Goal: Information Seeking & Learning: Learn about a topic

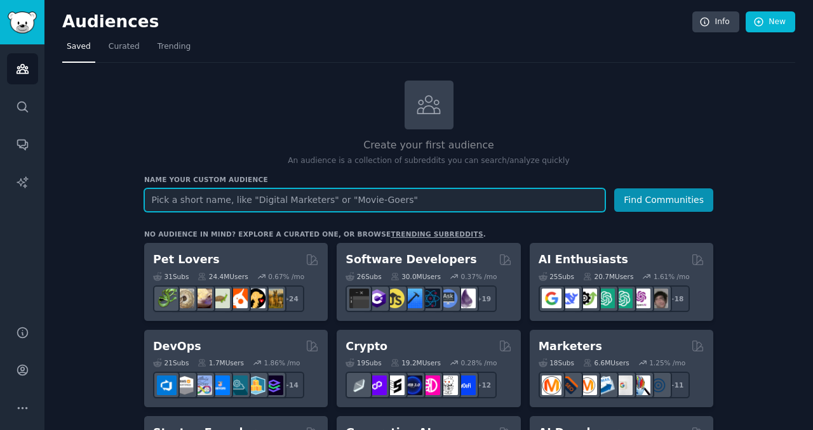
click at [364, 198] on input "text" at bounding box center [374, 200] width 461 height 23
paste input "ESG & Finance"
click at [614, 189] on button "Find Communities" at bounding box center [663, 200] width 99 height 23
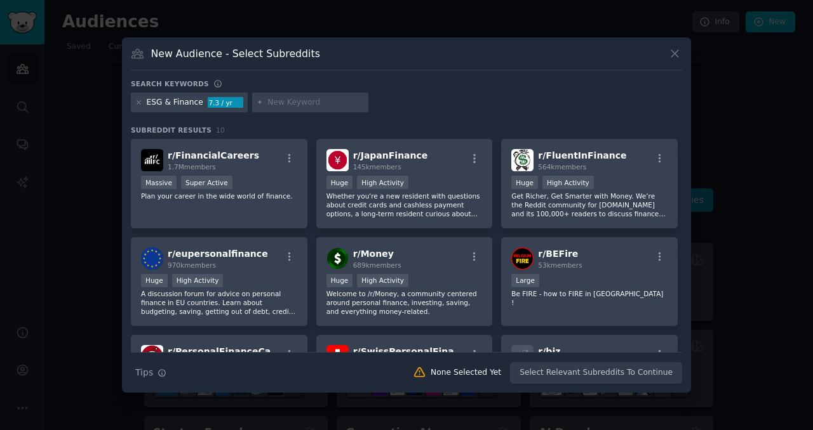
click at [184, 105] on div "ESG & Finance" at bounding box center [175, 102] width 57 height 11
click at [138, 102] on icon at bounding box center [138, 102] width 7 height 7
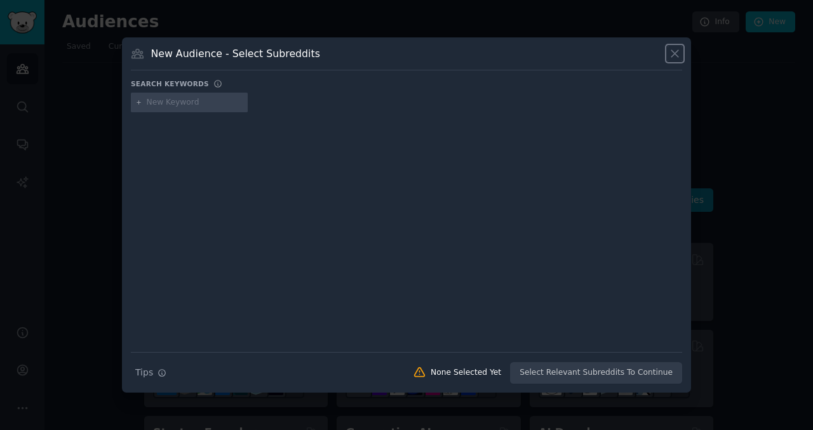
click at [676, 55] on icon at bounding box center [674, 53] width 7 height 7
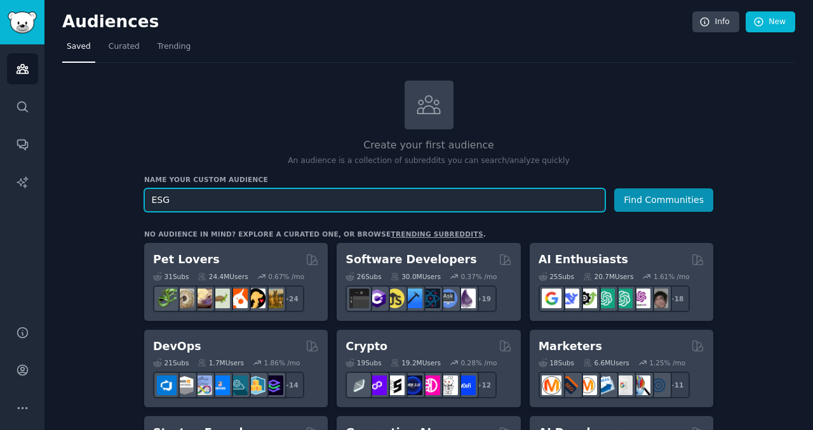
click at [614, 189] on button "Find Communities" at bounding box center [663, 200] width 99 height 23
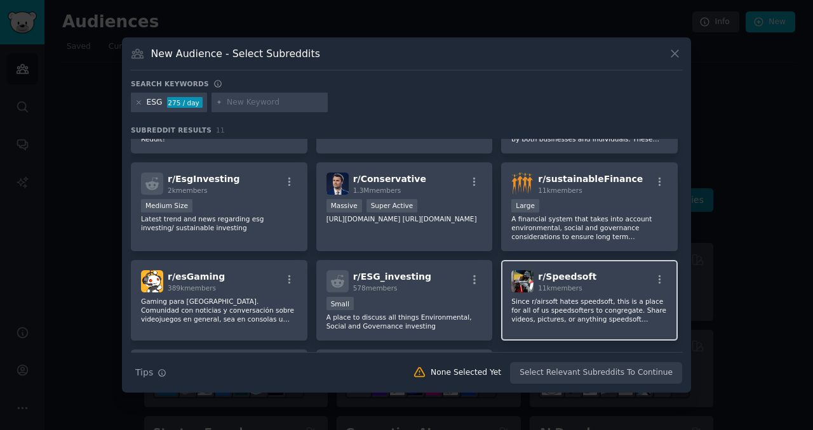
scroll to position [61, 0]
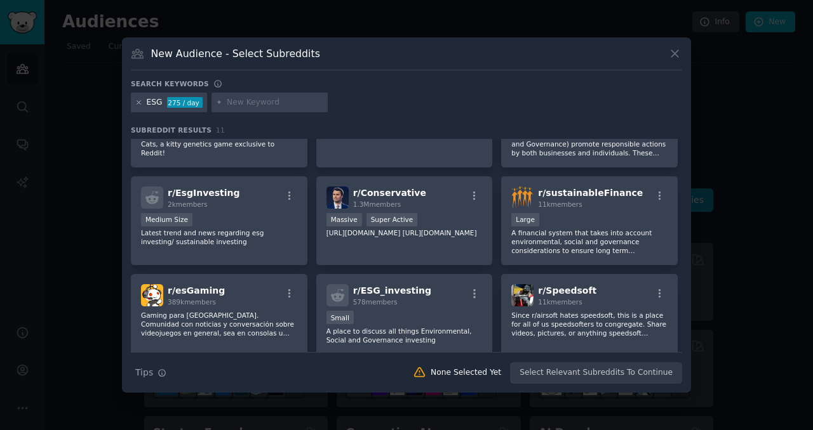
click at [138, 101] on icon at bounding box center [138, 102] width 7 height 7
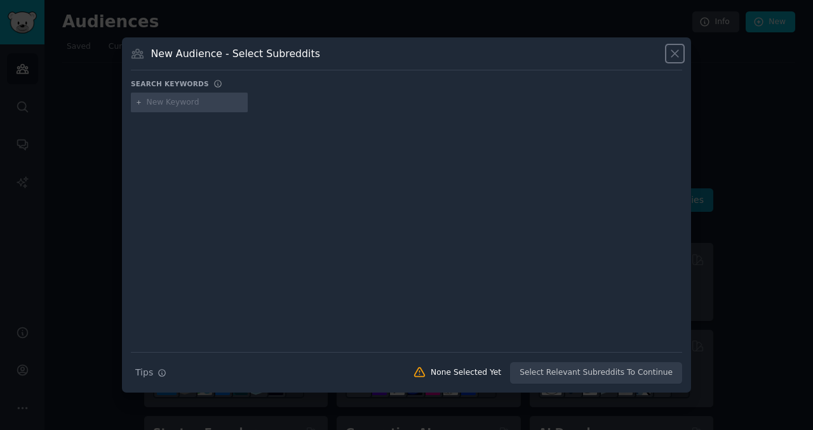
click at [675, 52] on icon at bounding box center [674, 53] width 7 height 7
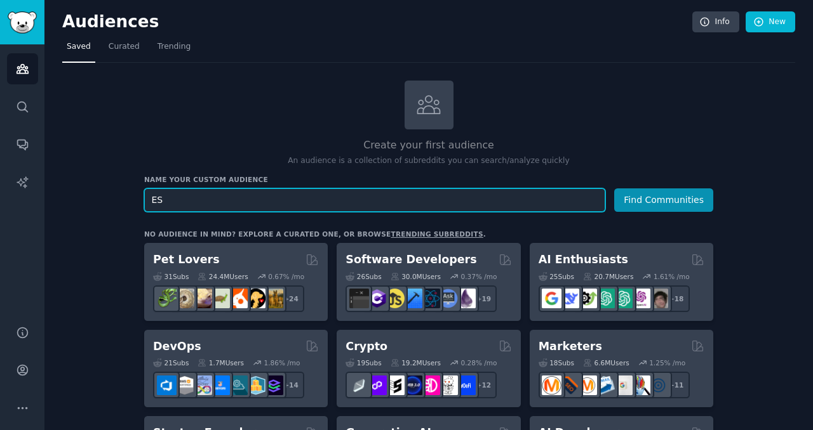
type input "E"
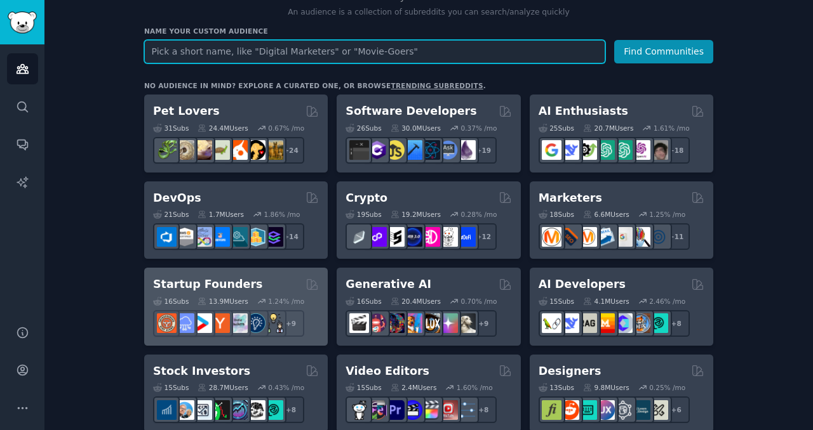
scroll to position [150, 0]
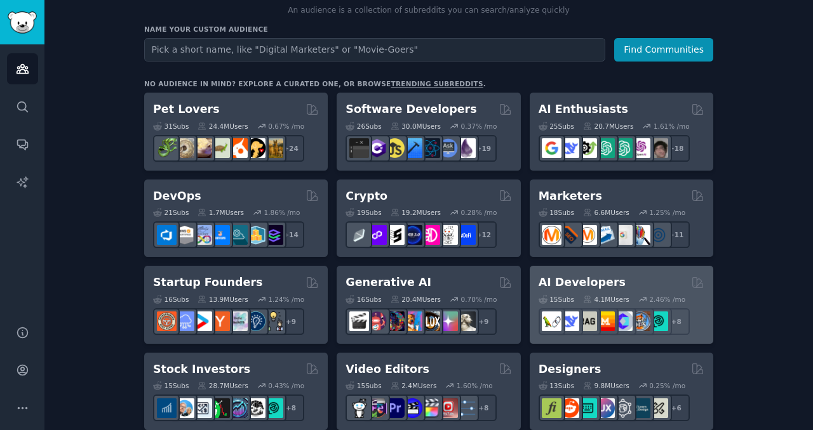
click at [622, 295] on div "4.1M Users" at bounding box center [606, 299] width 46 height 9
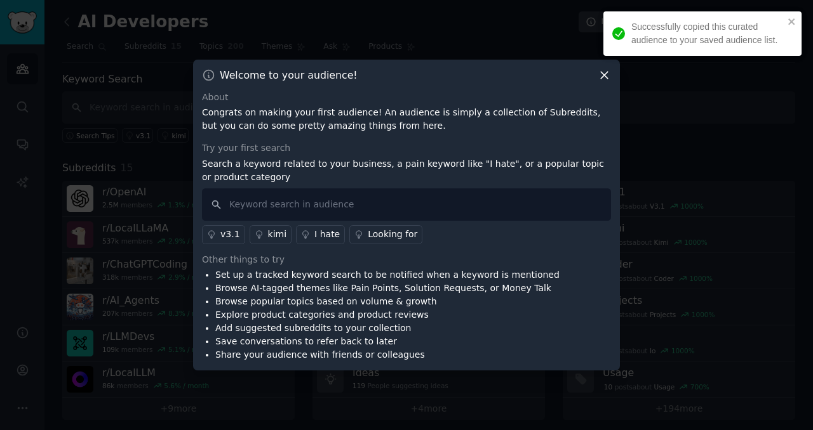
click at [606, 75] on icon at bounding box center [603, 75] width 13 height 13
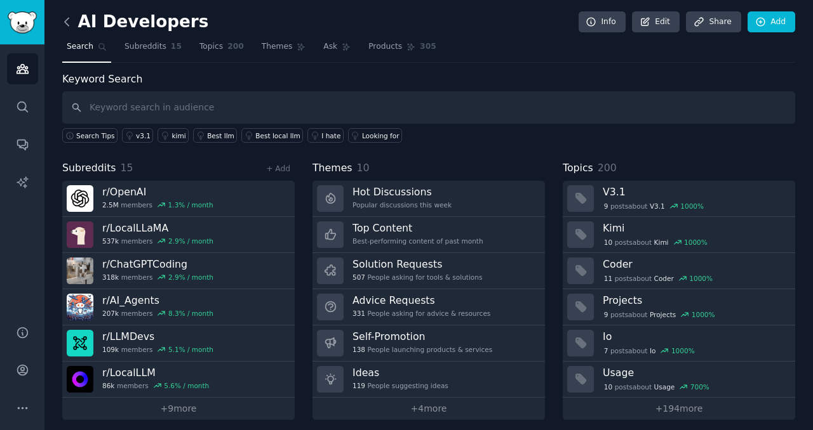
click at [70, 22] on icon at bounding box center [66, 21] width 13 height 13
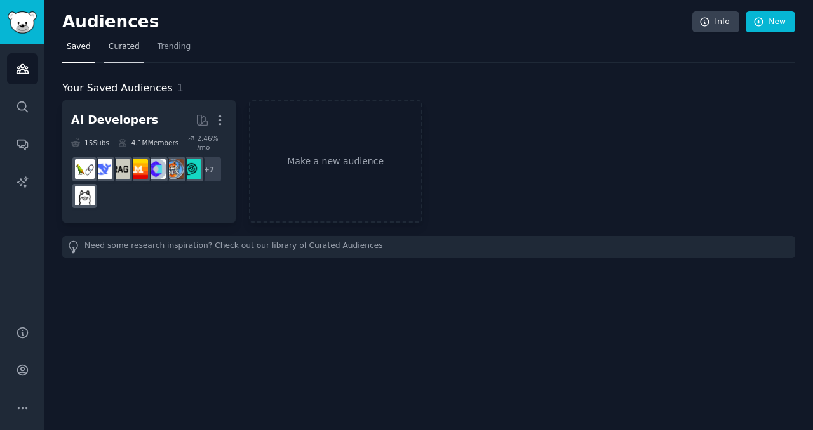
click at [128, 51] on span "Curated" at bounding box center [124, 46] width 31 height 11
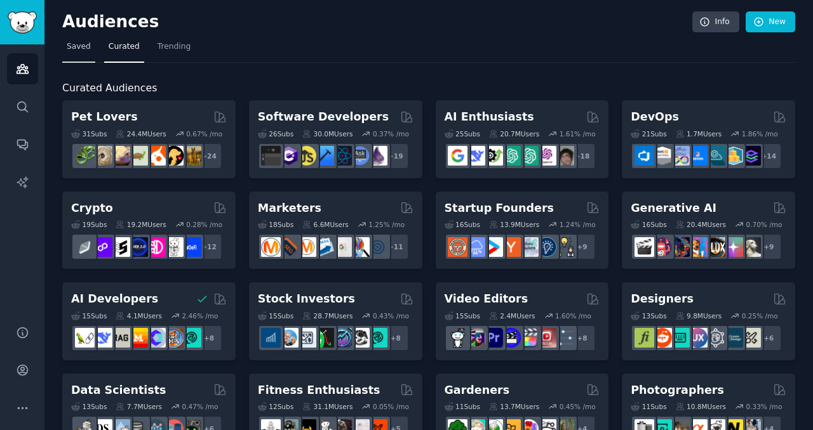
click at [86, 47] on span "Saved" at bounding box center [79, 46] width 24 height 11
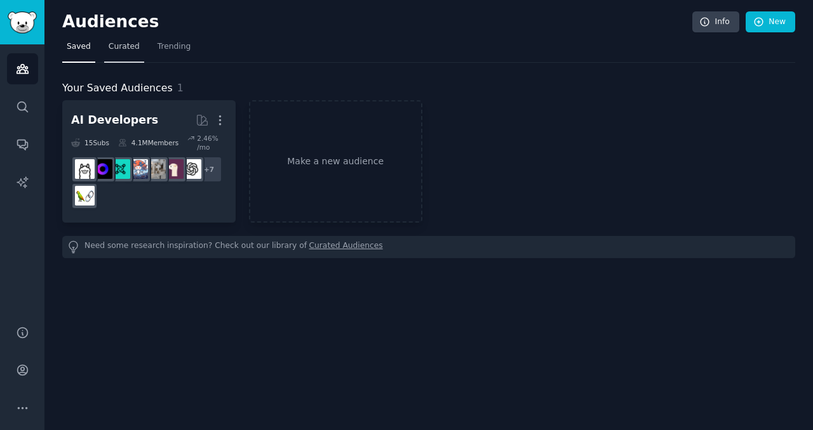
click at [132, 45] on span "Curated" at bounding box center [124, 46] width 31 height 11
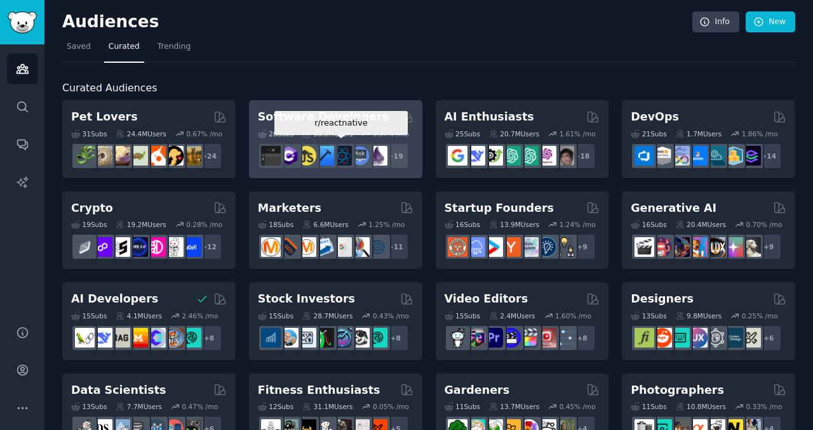
click at [349, 159] on img at bounding box center [342, 156] width 20 height 20
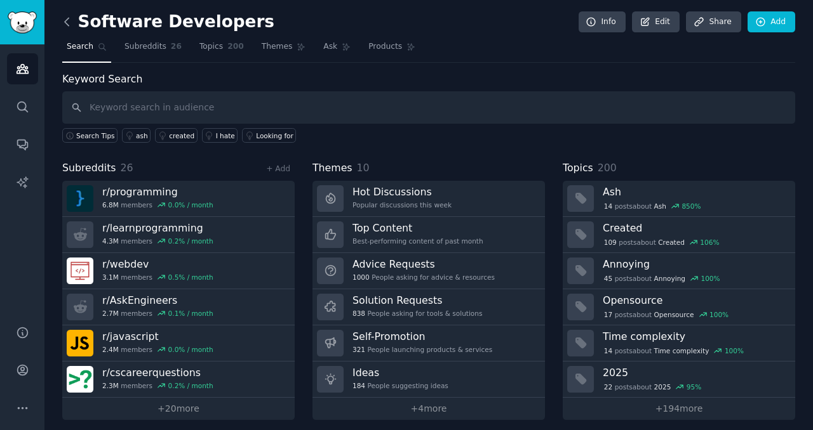
click at [65, 21] on icon at bounding box center [67, 22] width 4 height 8
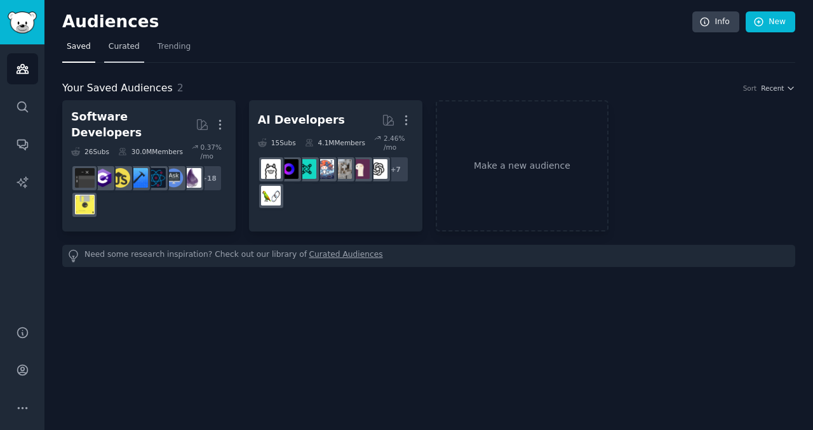
click at [131, 46] on span "Curated" at bounding box center [124, 46] width 31 height 11
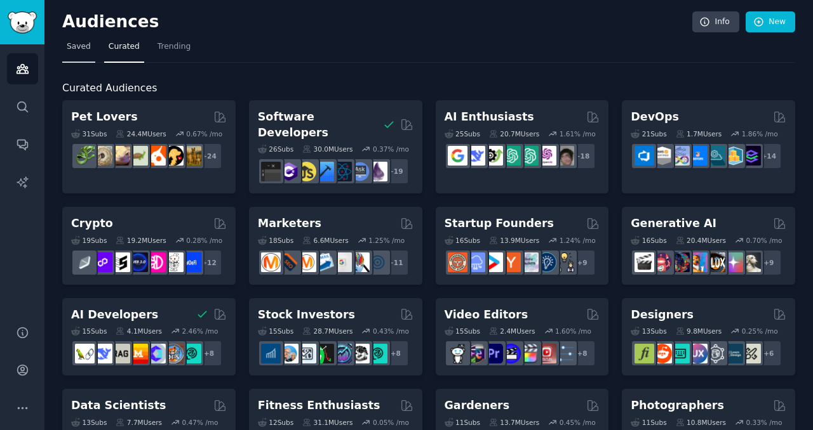
click at [83, 46] on span "Saved" at bounding box center [79, 46] width 24 height 11
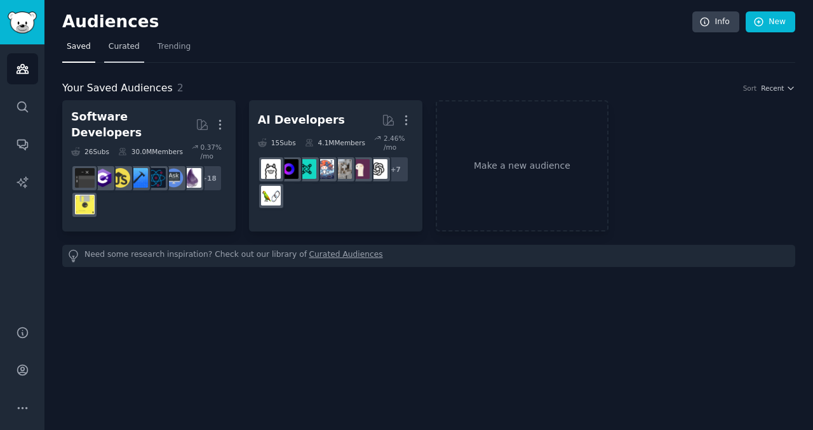
click at [130, 42] on span "Curated" at bounding box center [124, 46] width 31 height 11
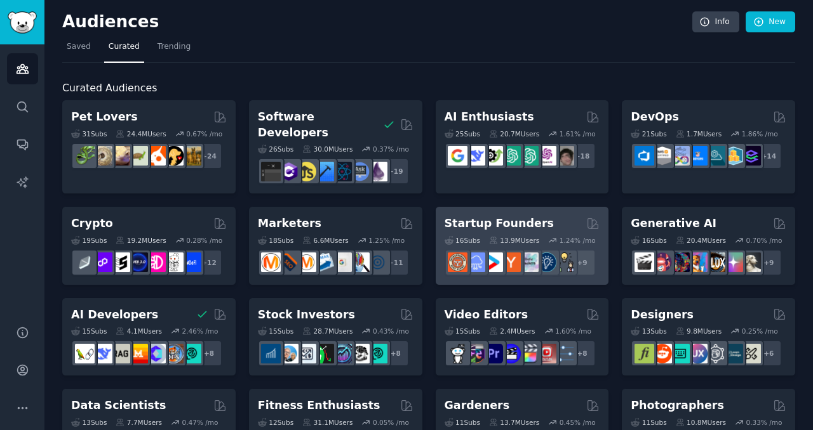
click at [514, 232] on div "16 Sub s 13.9M Users 1.24 % /mo r/ycombinator + 9" at bounding box center [522, 254] width 156 height 44
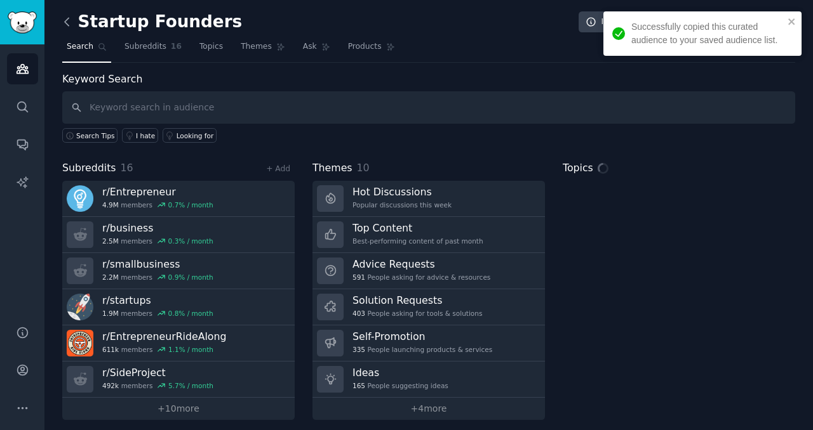
click at [71, 22] on icon at bounding box center [66, 21] width 13 height 13
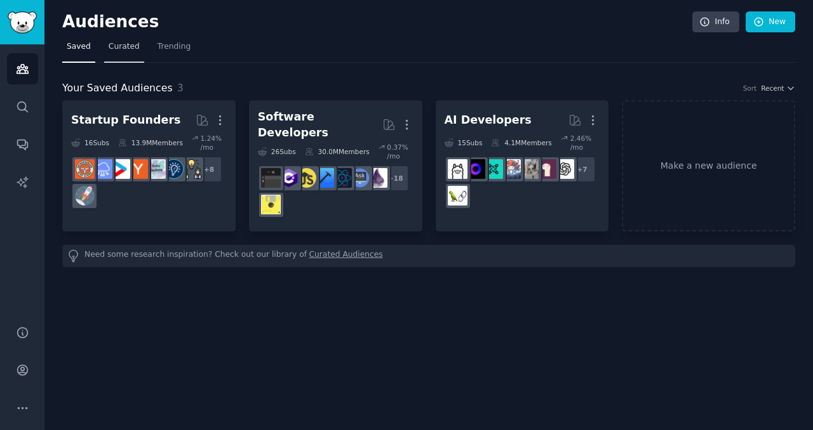
click at [117, 56] on link "Curated" at bounding box center [124, 50] width 40 height 26
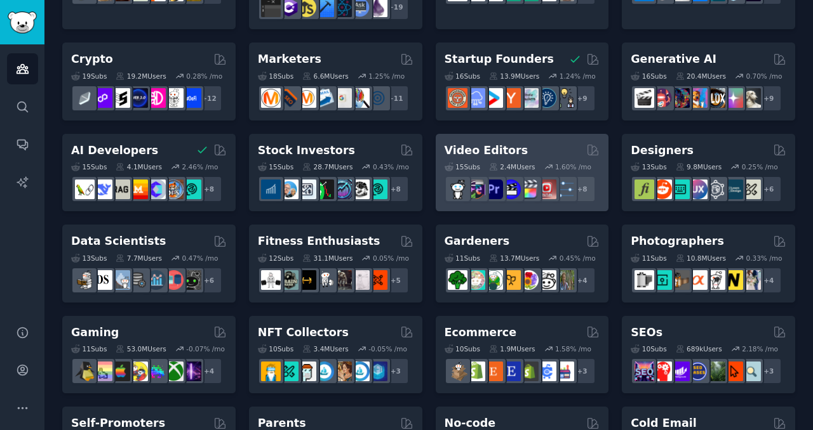
scroll to position [166, 0]
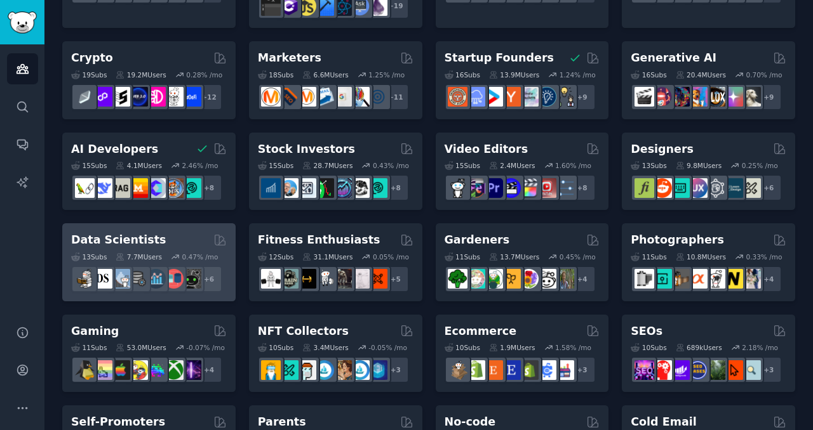
click at [179, 255] on icon at bounding box center [175, 257] width 7 height 4
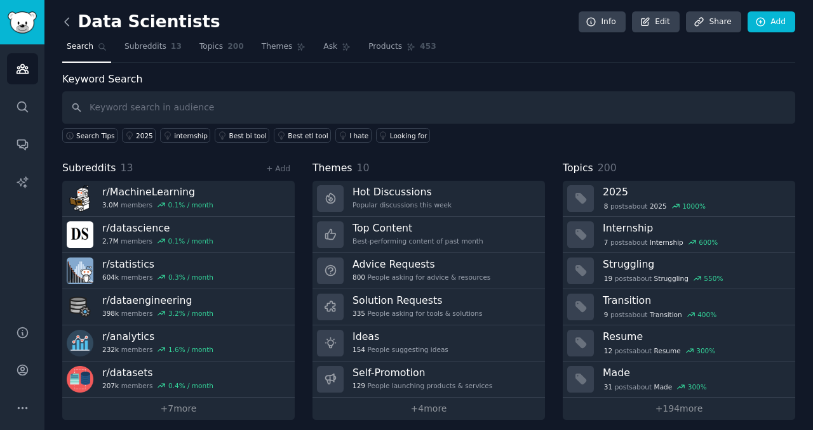
click at [69, 21] on icon at bounding box center [66, 21] width 13 height 13
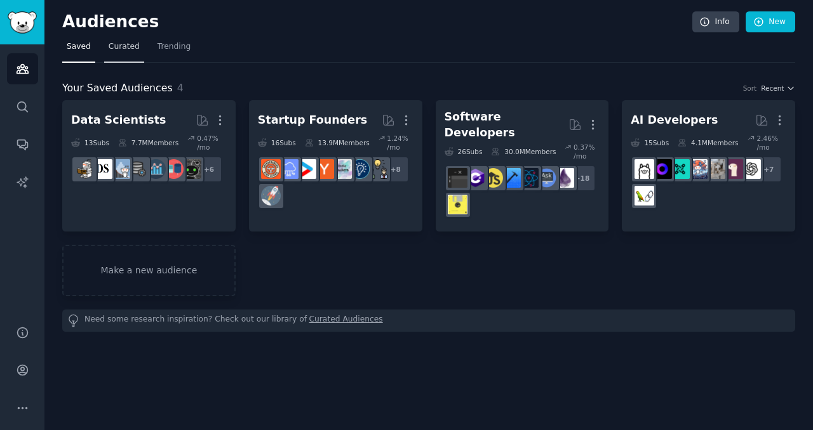
click at [136, 44] on span "Curated" at bounding box center [124, 46] width 31 height 11
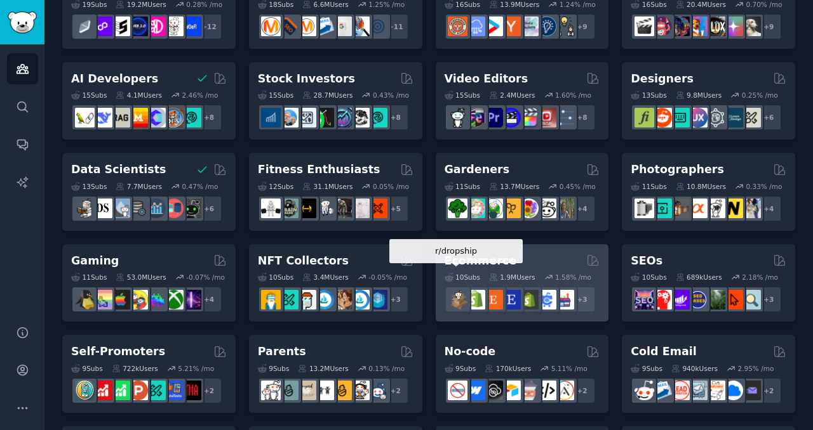
scroll to position [237, 0]
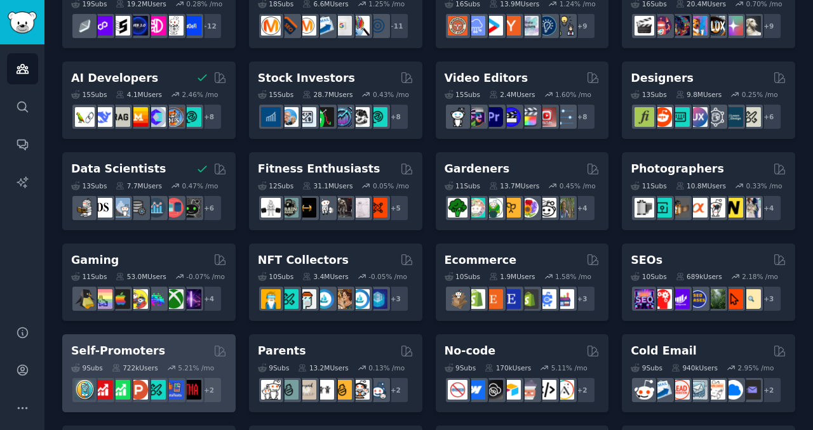
click at [164, 359] on div "9 Sub s 722k Users 5.21 % /mo + 2" at bounding box center [149, 381] width 156 height 44
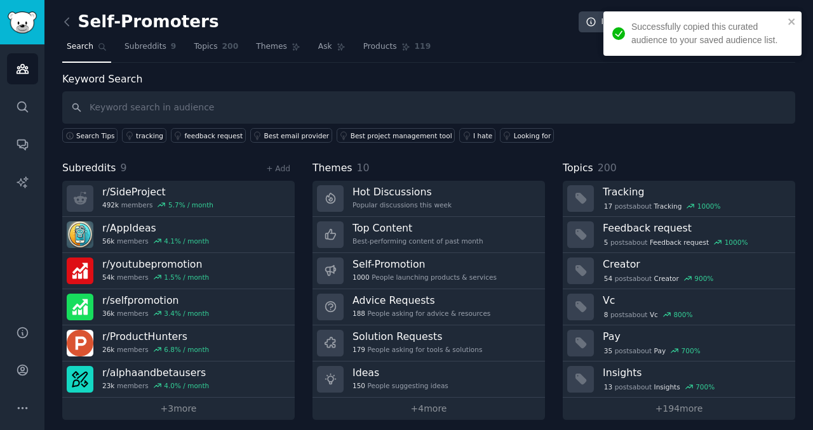
scroll to position [7, 0]
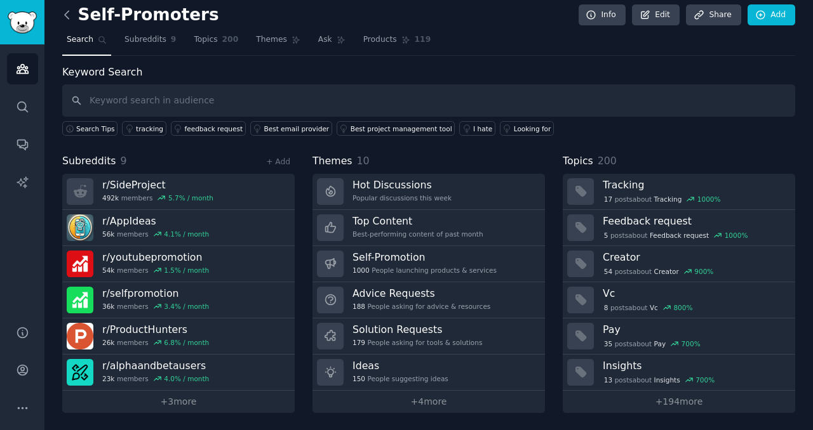
click at [63, 12] on icon at bounding box center [66, 14] width 13 height 13
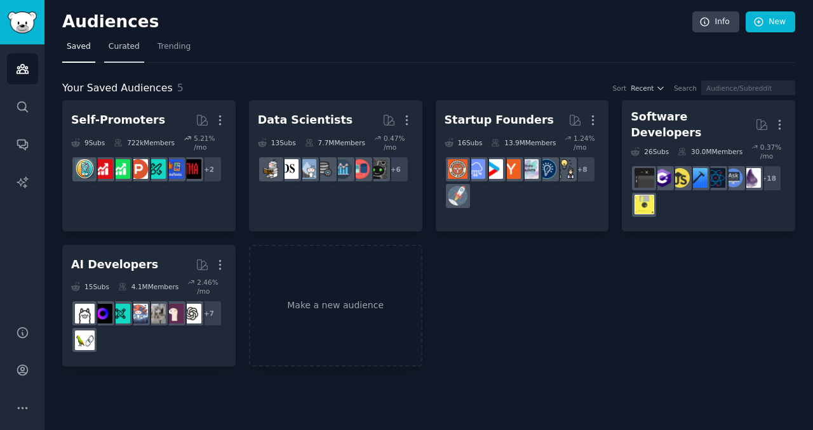
click at [130, 46] on span "Curated" at bounding box center [124, 46] width 31 height 11
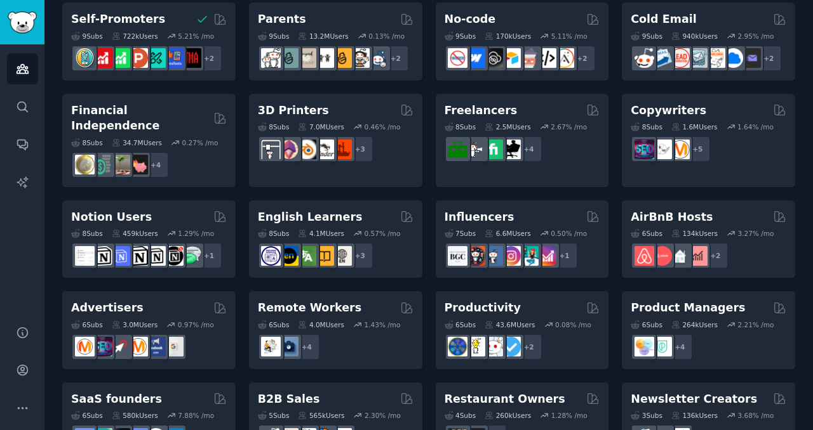
scroll to position [585, 0]
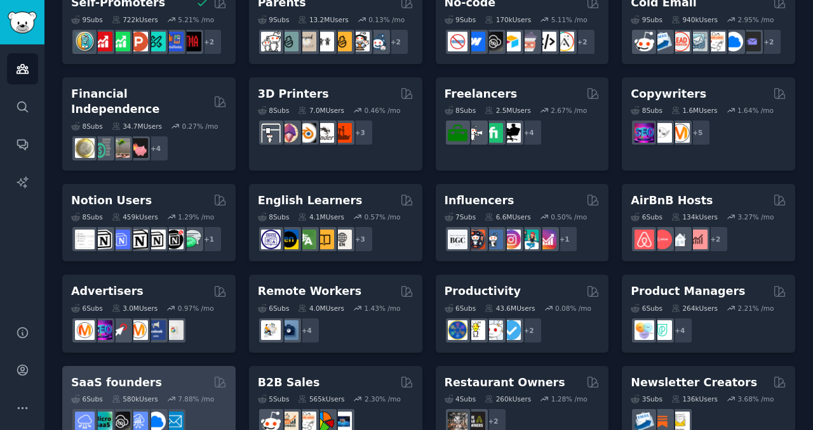
click at [157, 395] on div "580k Users" at bounding box center [135, 399] width 46 height 9
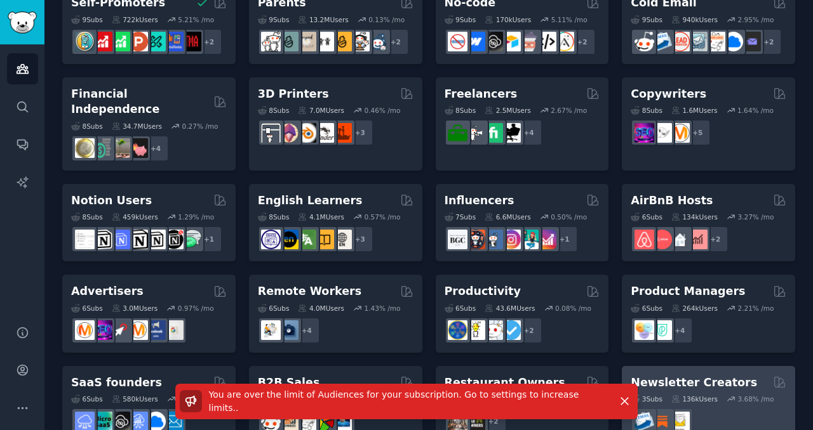
click at [682, 395] on div "136k Users" at bounding box center [694, 399] width 46 height 9
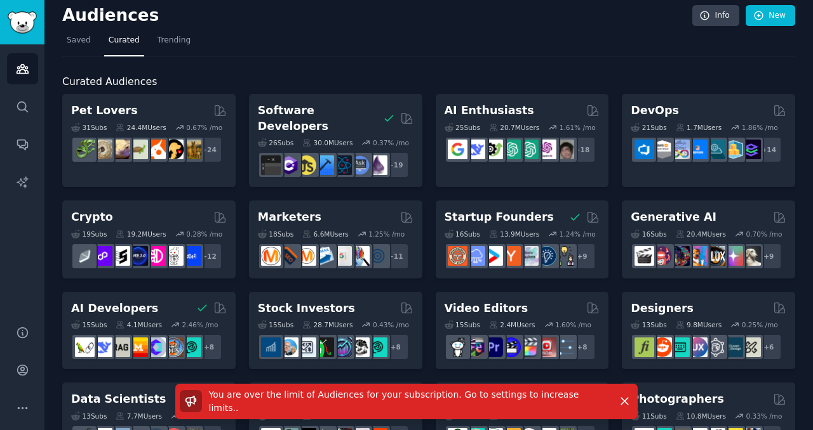
scroll to position [0, 0]
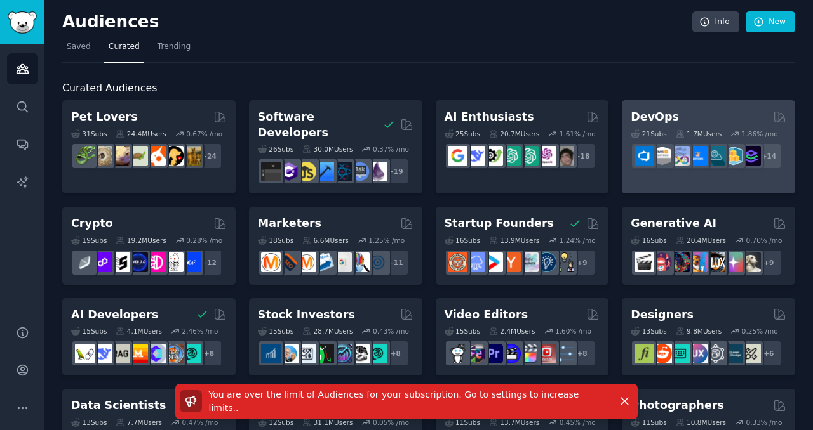
click at [667, 131] on div "21 Sub s 1.7M Users 1.86 % /mo" at bounding box center [708, 134] width 156 height 9
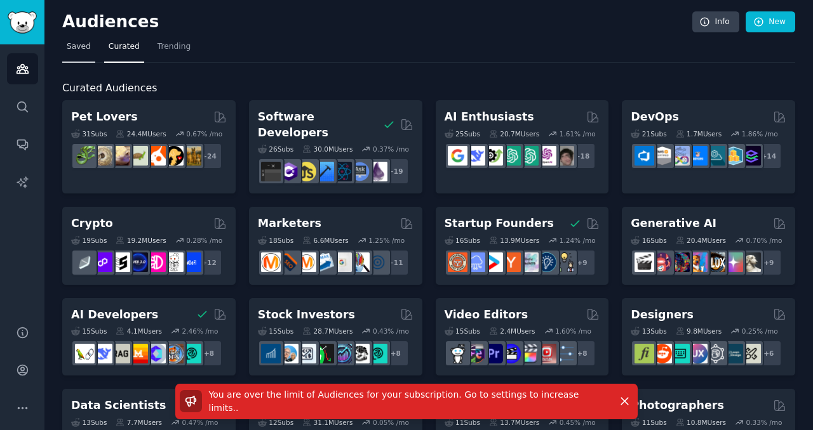
click at [76, 43] on span "Saved" at bounding box center [79, 46] width 24 height 11
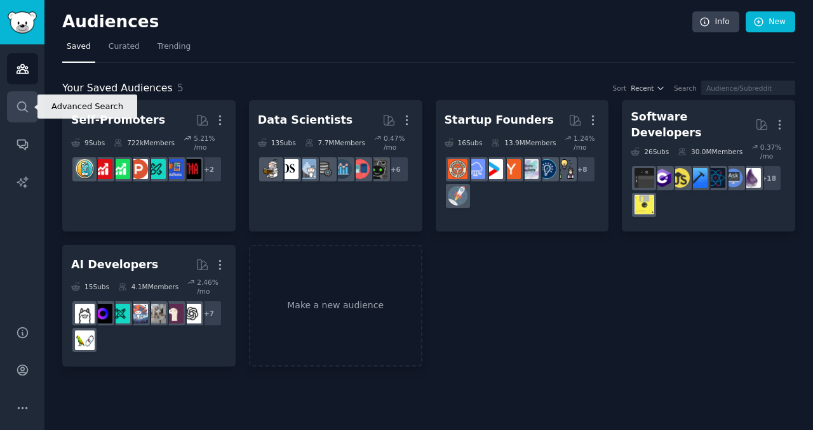
click at [22, 97] on link "Search" at bounding box center [22, 106] width 31 height 31
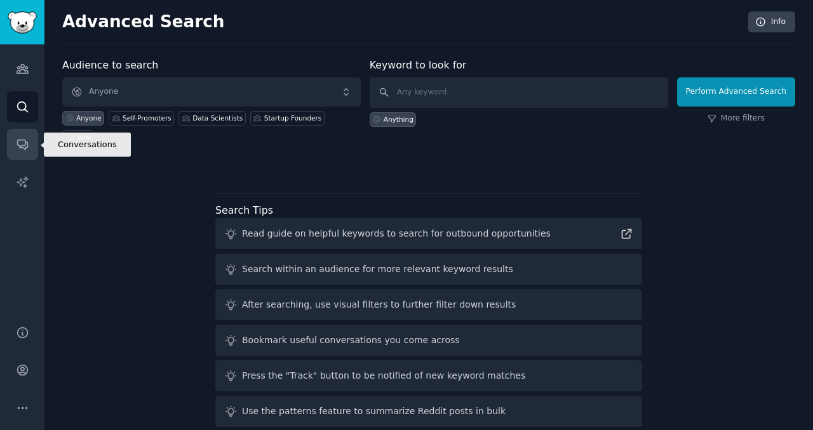
click at [16, 138] on icon "Sidebar" at bounding box center [22, 144] width 13 height 13
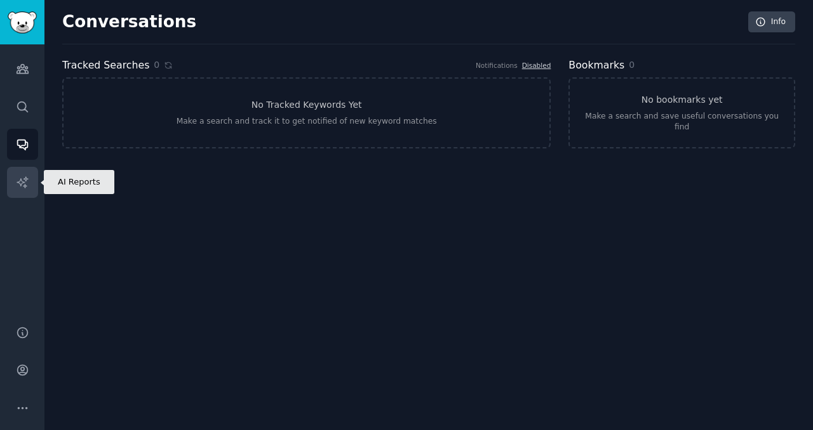
click at [17, 190] on link "AI Reports" at bounding box center [22, 182] width 31 height 31
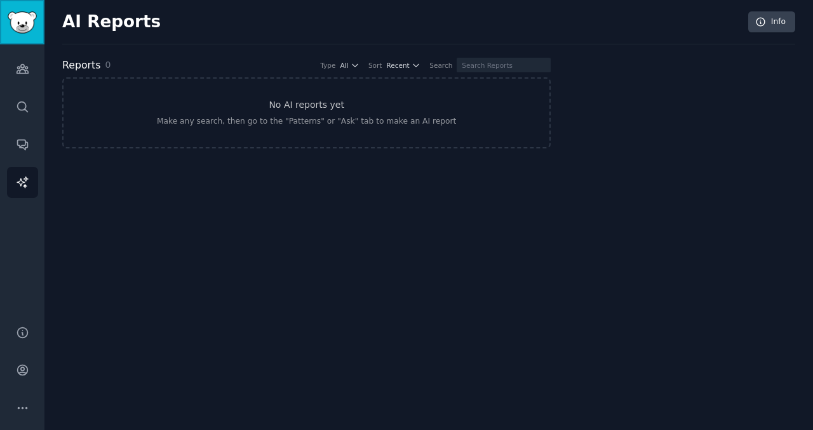
click at [18, 30] on img "Sidebar" at bounding box center [22, 22] width 29 height 22
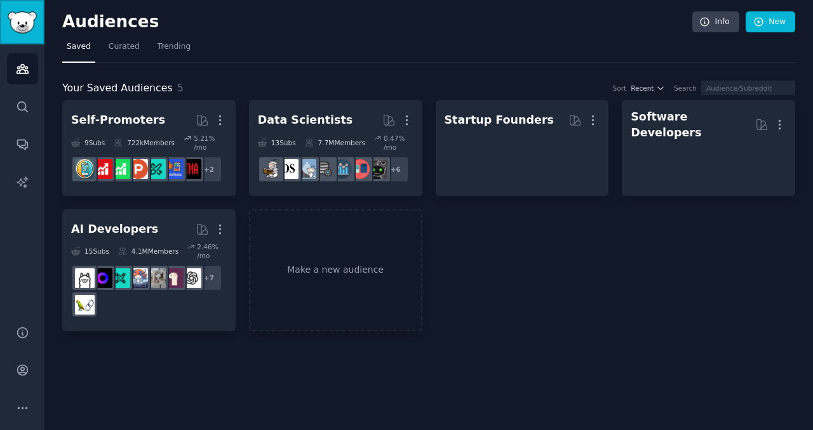
click at [18, 30] on img "Sidebar" at bounding box center [22, 22] width 29 height 22
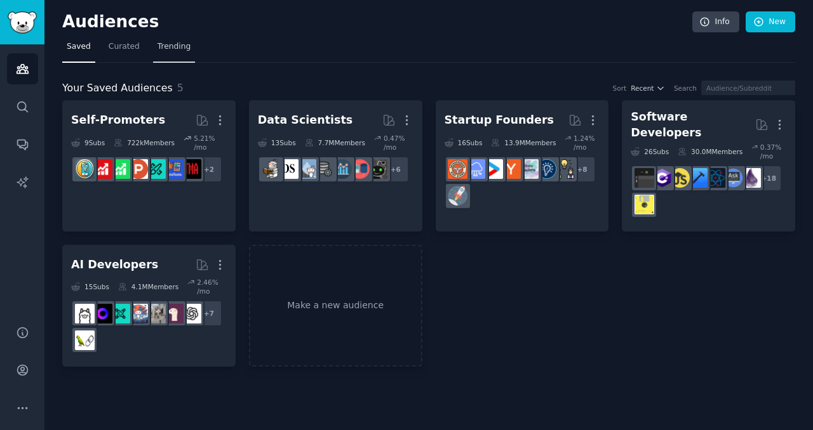
click at [185, 42] on span "Trending" at bounding box center [173, 46] width 33 height 11
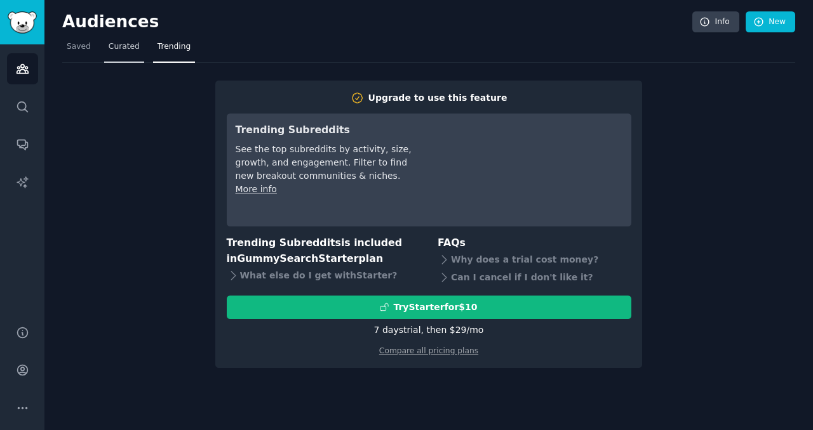
click at [123, 46] on span "Curated" at bounding box center [124, 46] width 31 height 11
